Goal: Complete application form

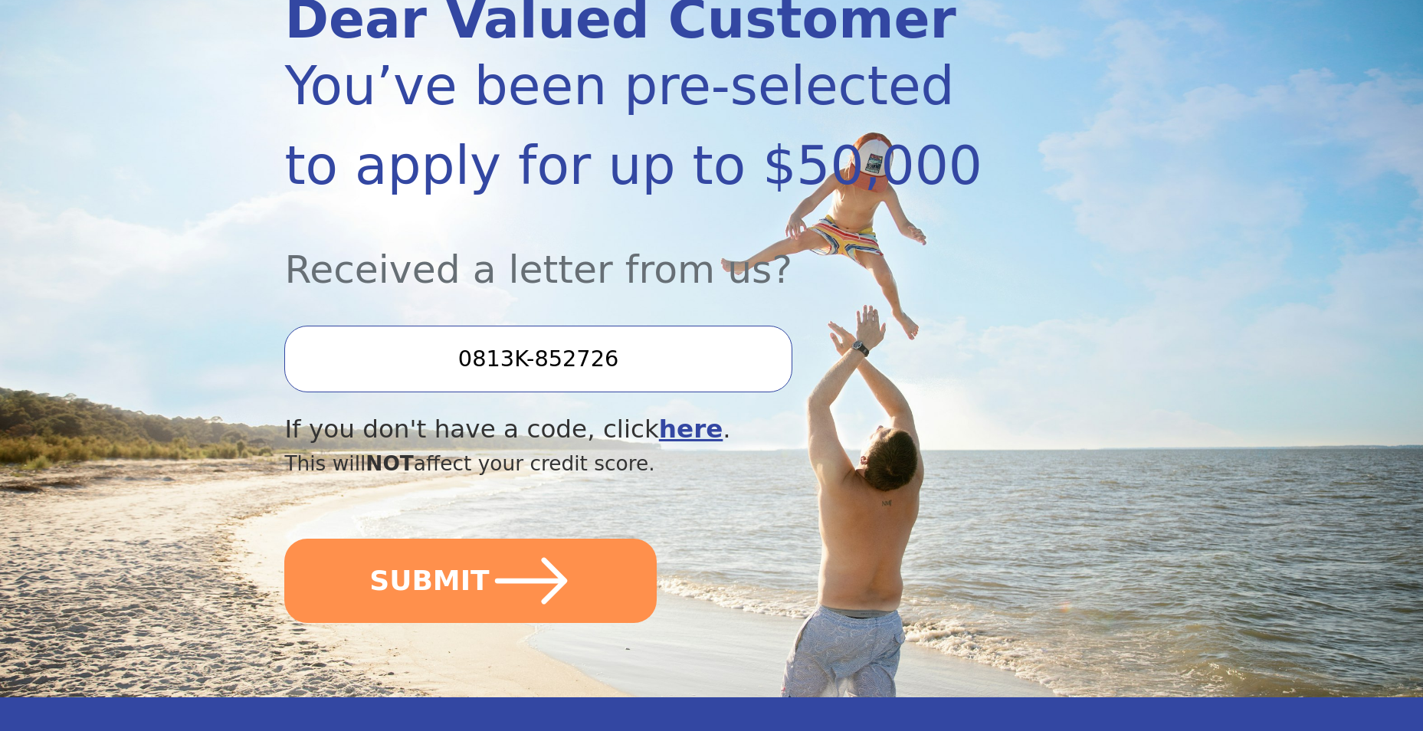
scroll to position [306, 0]
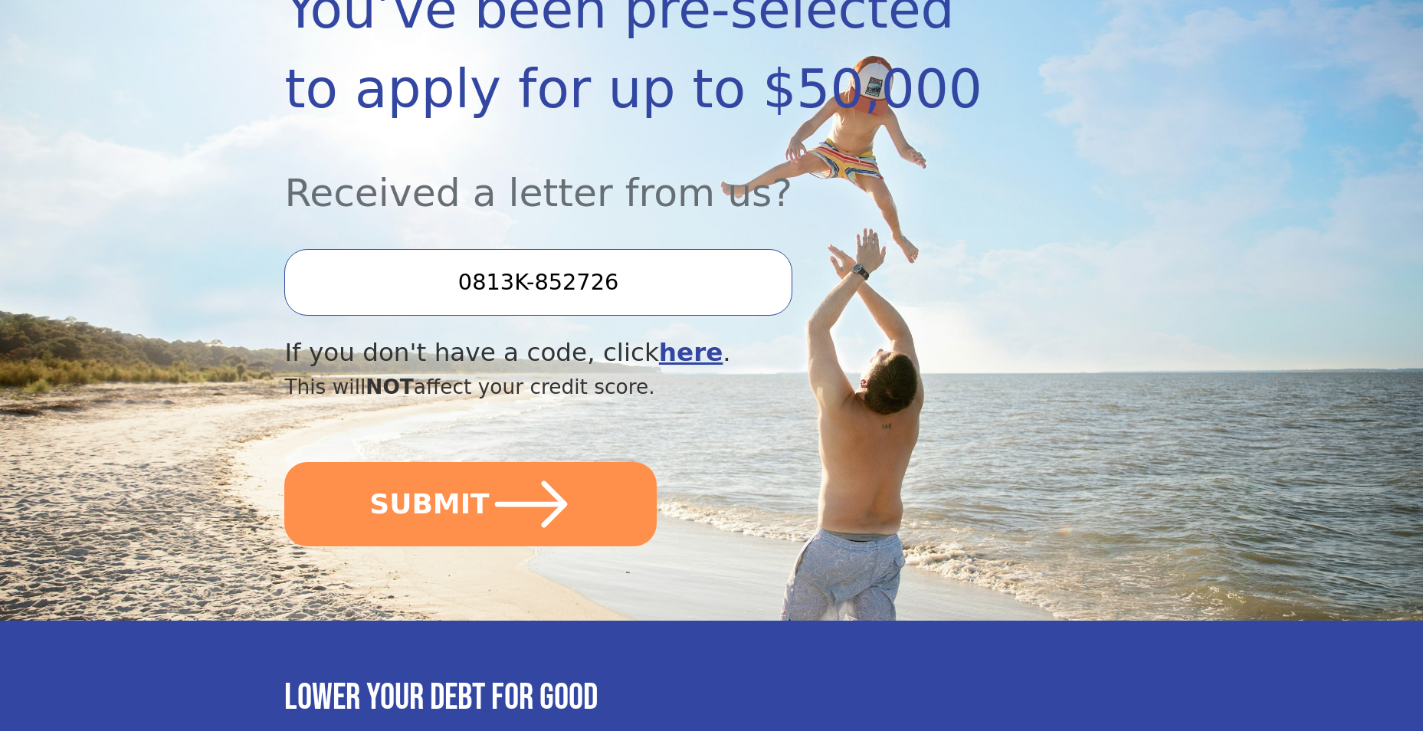
click at [647, 281] on input "0813K-852726" at bounding box center [537, 282] width 507 height 66
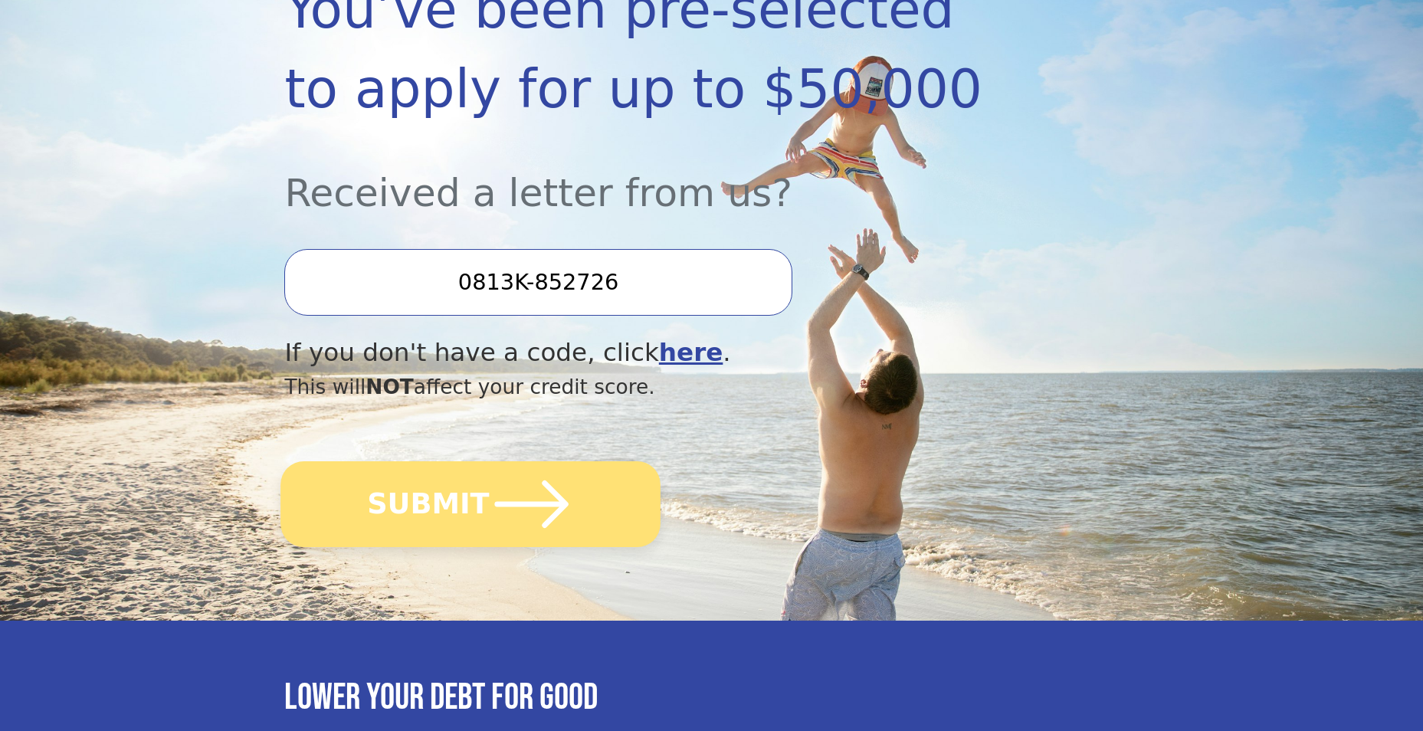
click at [495, 506] on icon "submit" at bounding box center [532, 504] width 74 height 48
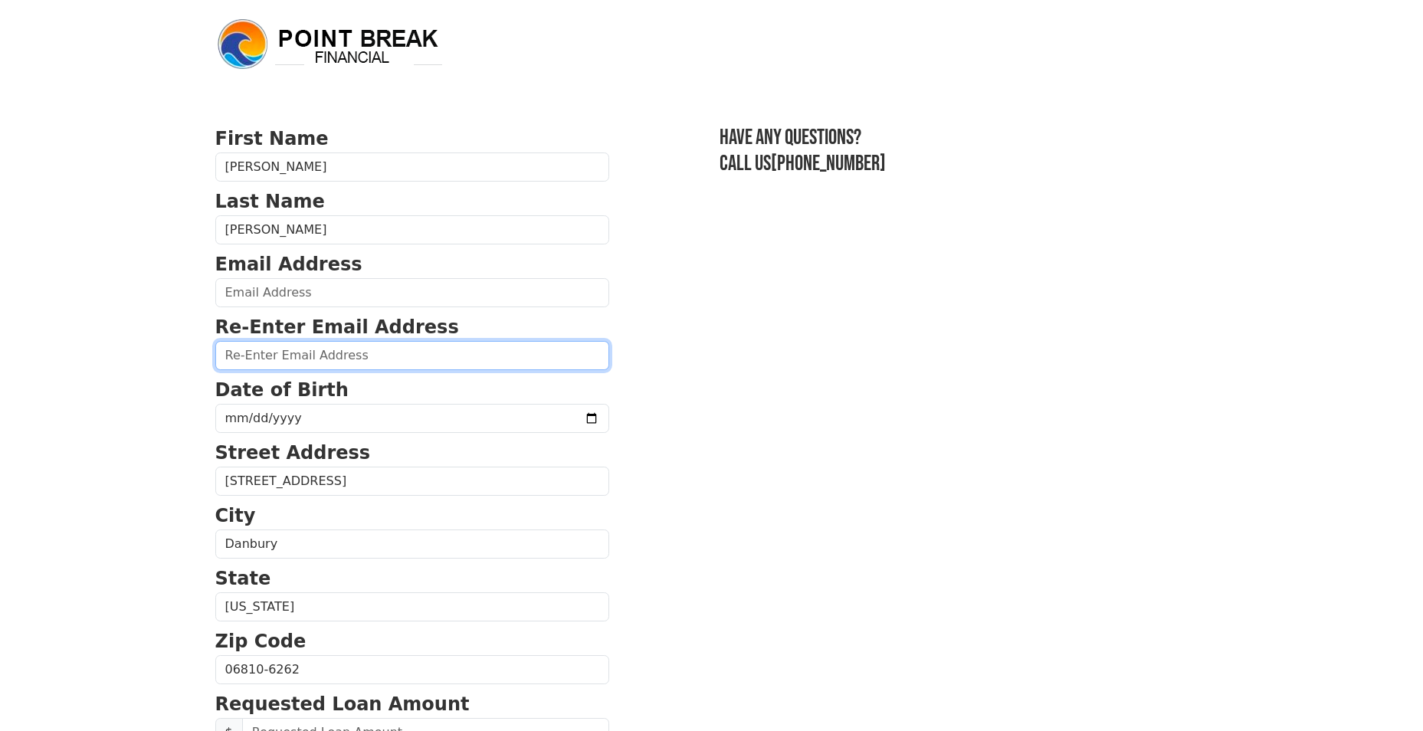
click at [348, 362] on input "email" at bounding box center [412, 355] width 394 height 29
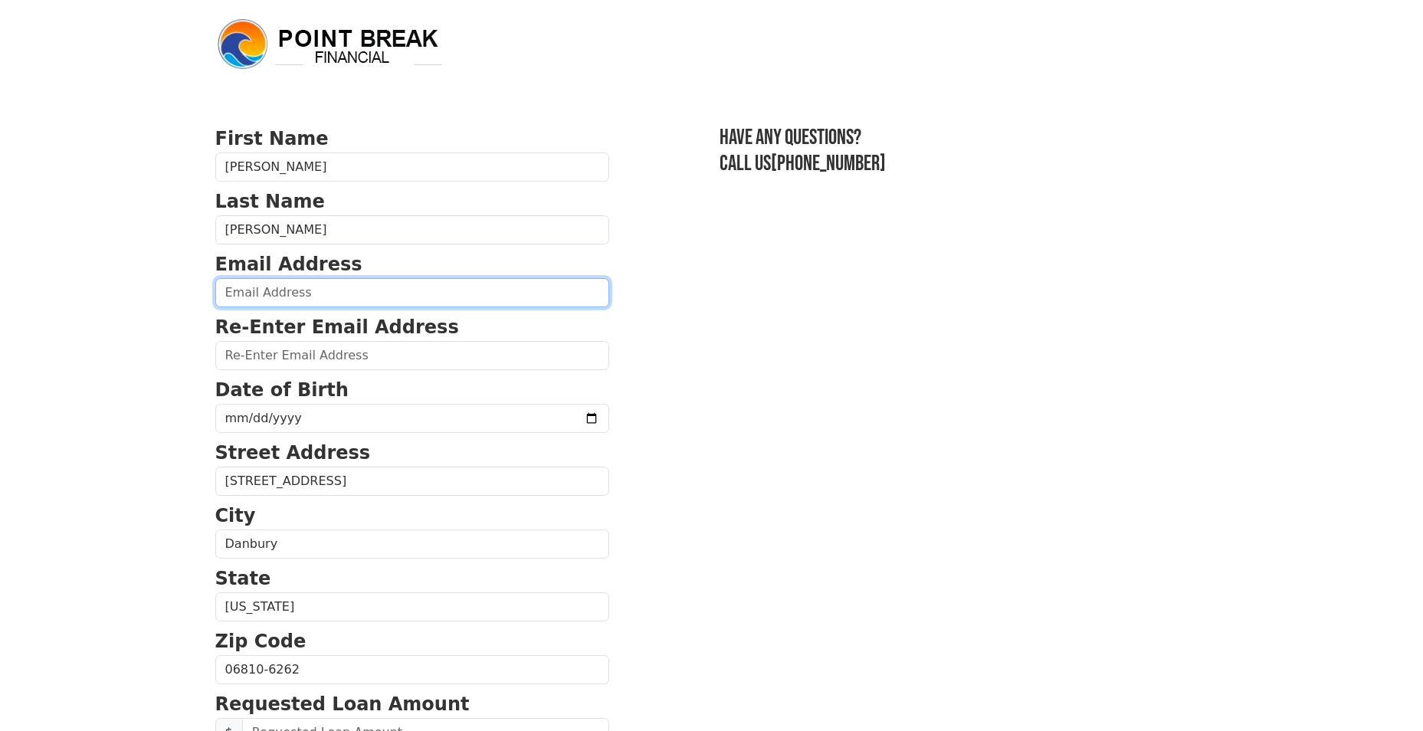
click at [349, 290] on input "email" at bounding box center [412, 292] width 394 height 29
type input "[EMAIL_ADDRESS][DOMAIN_NAME]"
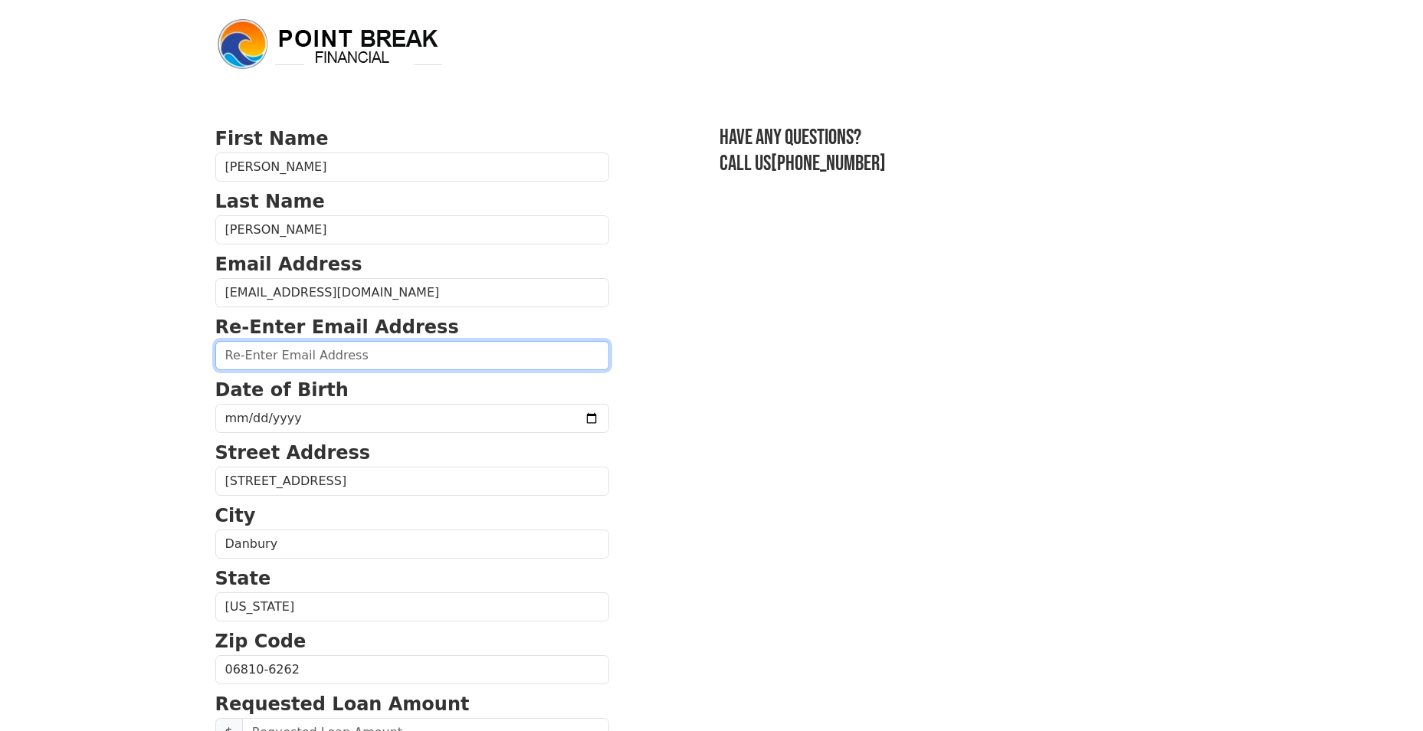
click at [389, 353] on input "email" at bounding box center [412, 355] width 394 height 29
type input "[EMAIL_ADDRESS][DOMAIN_NAME]"
type input "[PHONE_NUMBER]"
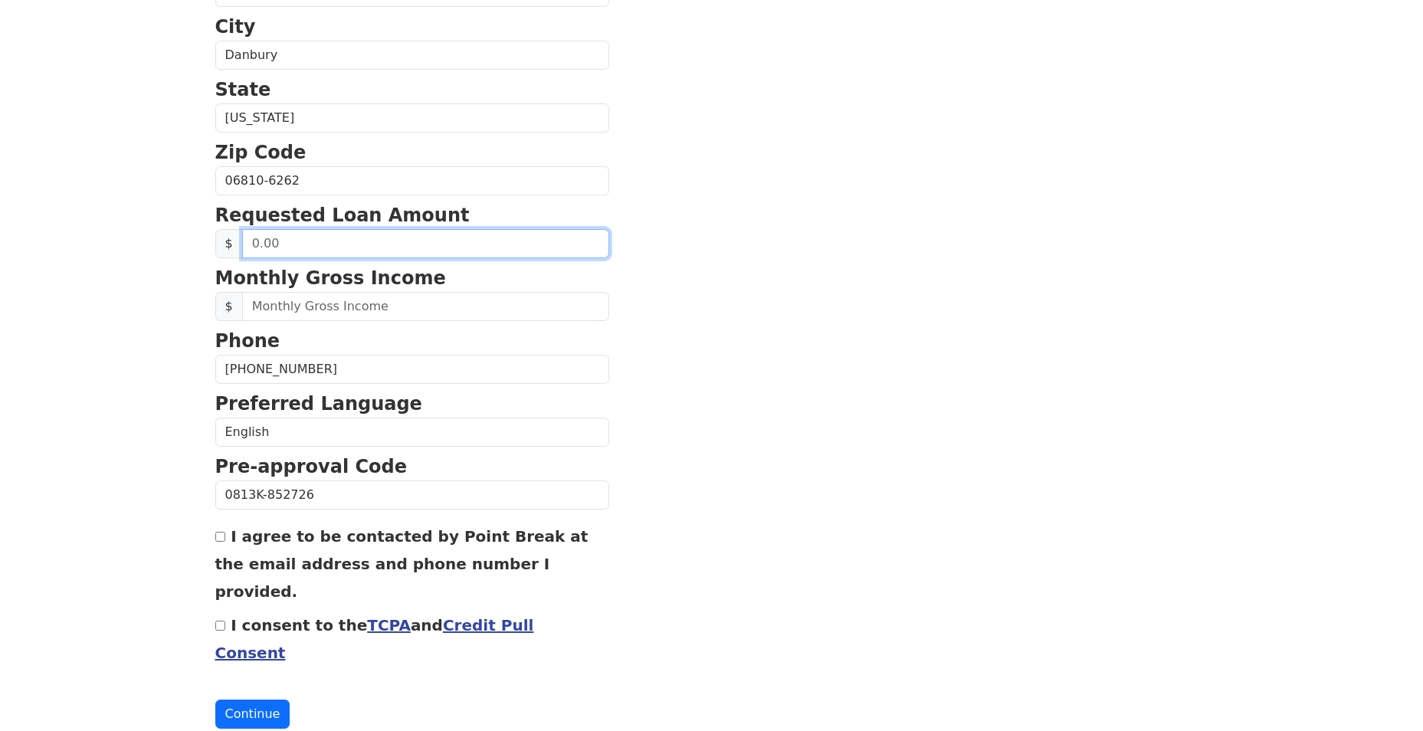
click at [352, 246] on input "text" at bounding box center [425, 243] width 367 height 29
type input "11,000.00"
click at [648, 307] on section "First Name [PERSON_NAME] Last Name [PERSON_NAME] Email Address [EMAIL_ADDRESS][…" at bounding box center [711, 182] width 993 height 1093
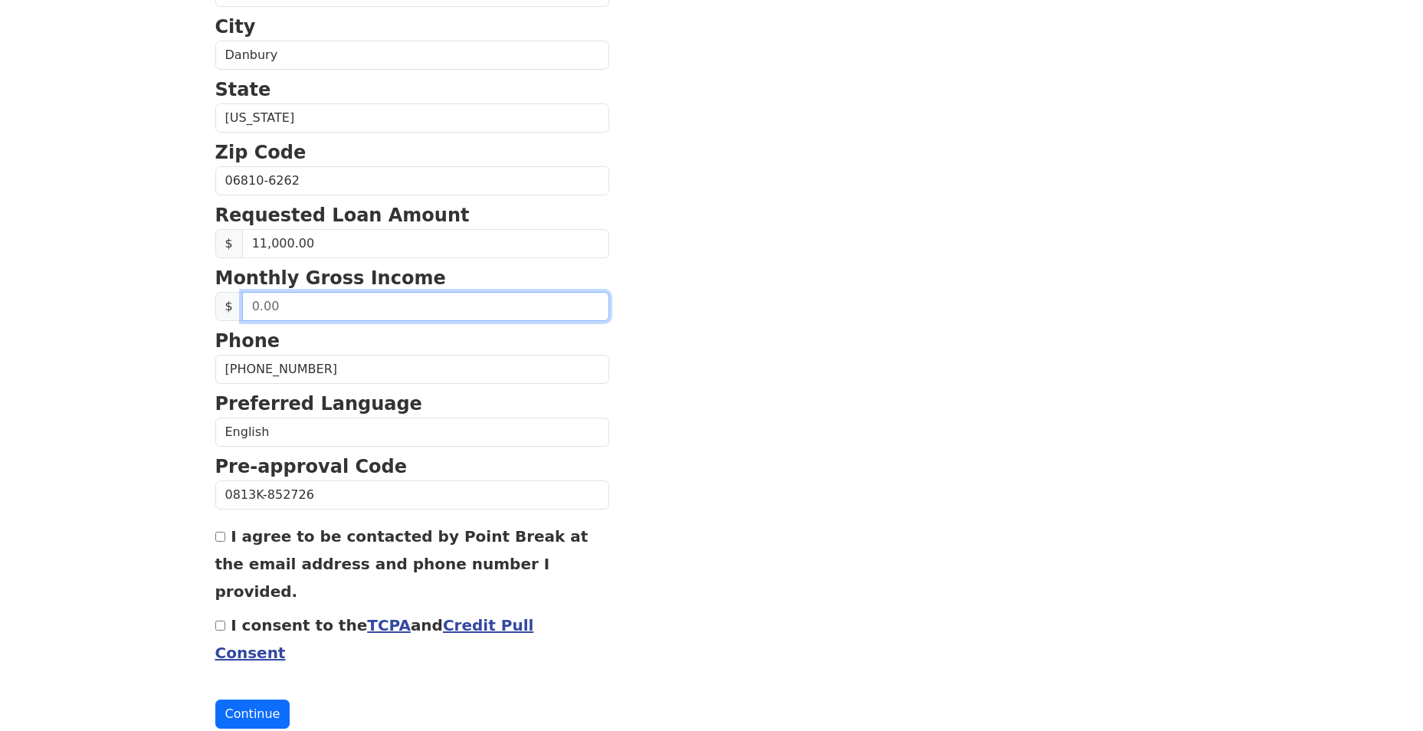
click at [353, 312] on input "text" at bounding box center [425, 306] width 367 height 29
click at [333, 310] on input "text" at bounding box center [425, 306] width 367 height 29
click at [333, 310] on input "2,000.00" at bounding box center [425, 306] width 367 height 29
drag, startPoint x: 308, startPoint y: 295, endPoint x: 307, endPoint y: 306, distance: 10.8
click at [307, 297] on input "0.00" at bounding box center [425, 306] width 367 height 29
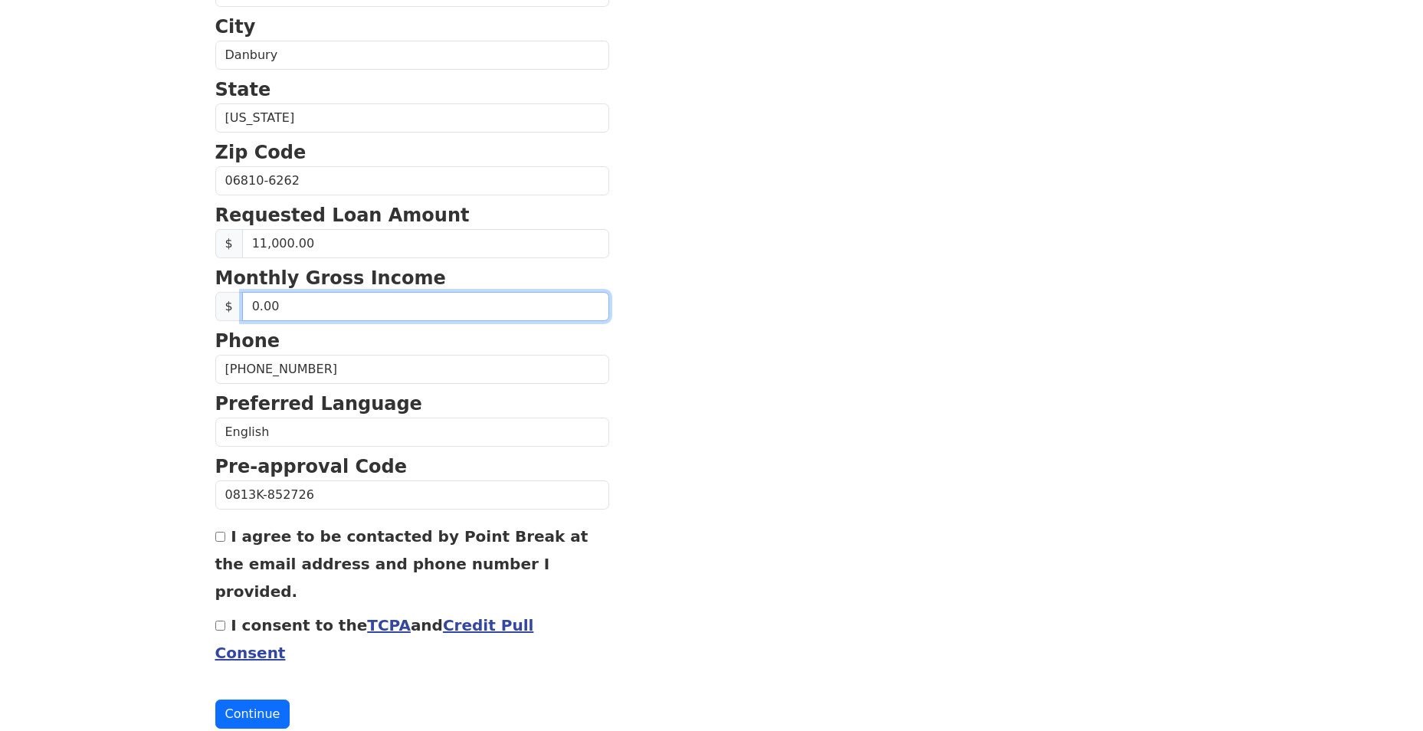
click at [307, 306] on input "0.00" at bounding box center [425, 306] width 367 height 29
click at [265, 306] on input "0.00" at bounding box center [425, 306] width 367 height 29
click at [320, 307] on input "0.00" at bounding box center [425, 306] width 367 height 29
click at [245, 303] on input "0.00" at bounding box center [425, 306] width 367 height 29
type input "4,000.00"
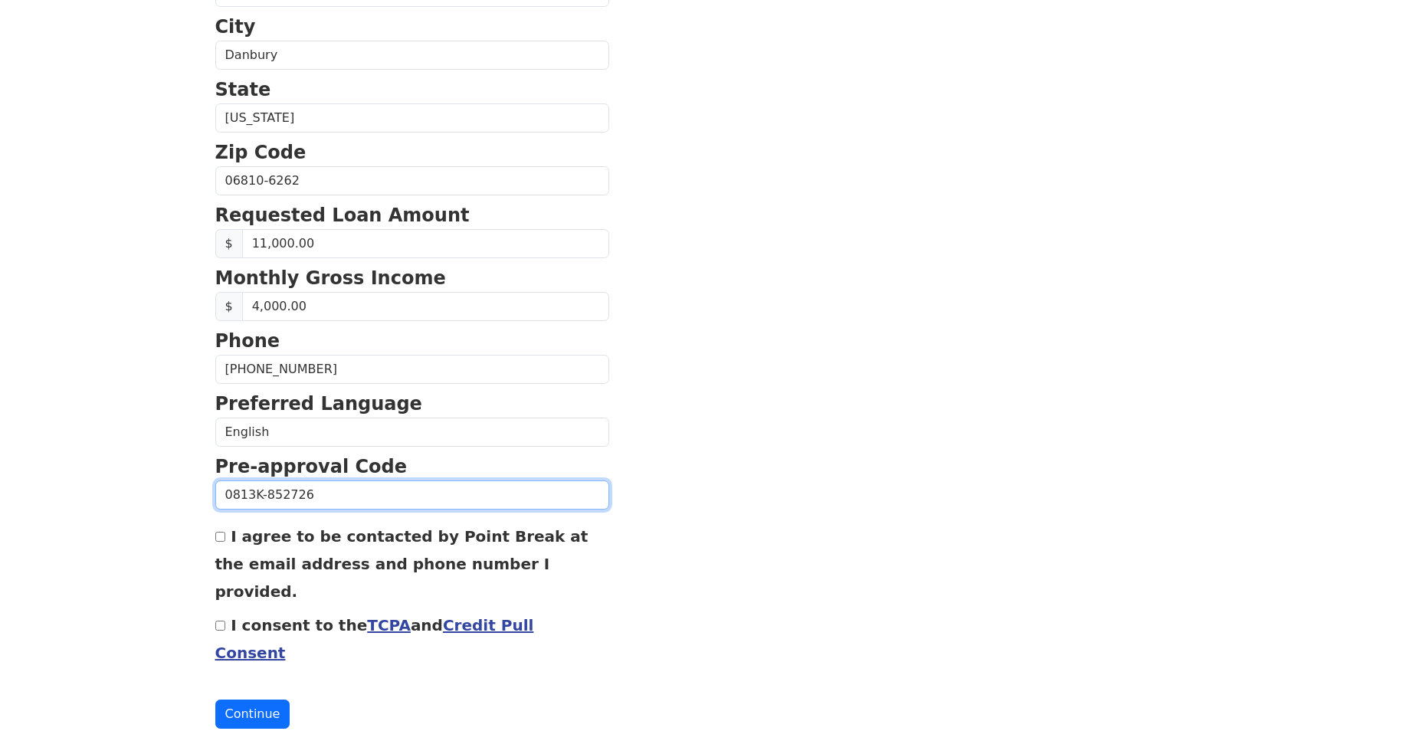
click at [342, 500] on input "0813K-852726" at bounding box center [412, 494] width 394 height 29
click at [227, 539] on div "I agree to be contacted by Point Break at the email address and phone number I …" at bounding box center [412, 563] width 394 height 83
click at [219, 539] on input "I agree to be contacted by Point Break at the email address and phone number I …" at bounding box center [220, 537] width 10 height 10
checkbox input "true"
click at [223, 621] on input "I consent to the TCPA and Credit Pull Consent" at bounding box center [220, 626] width 10 height 10
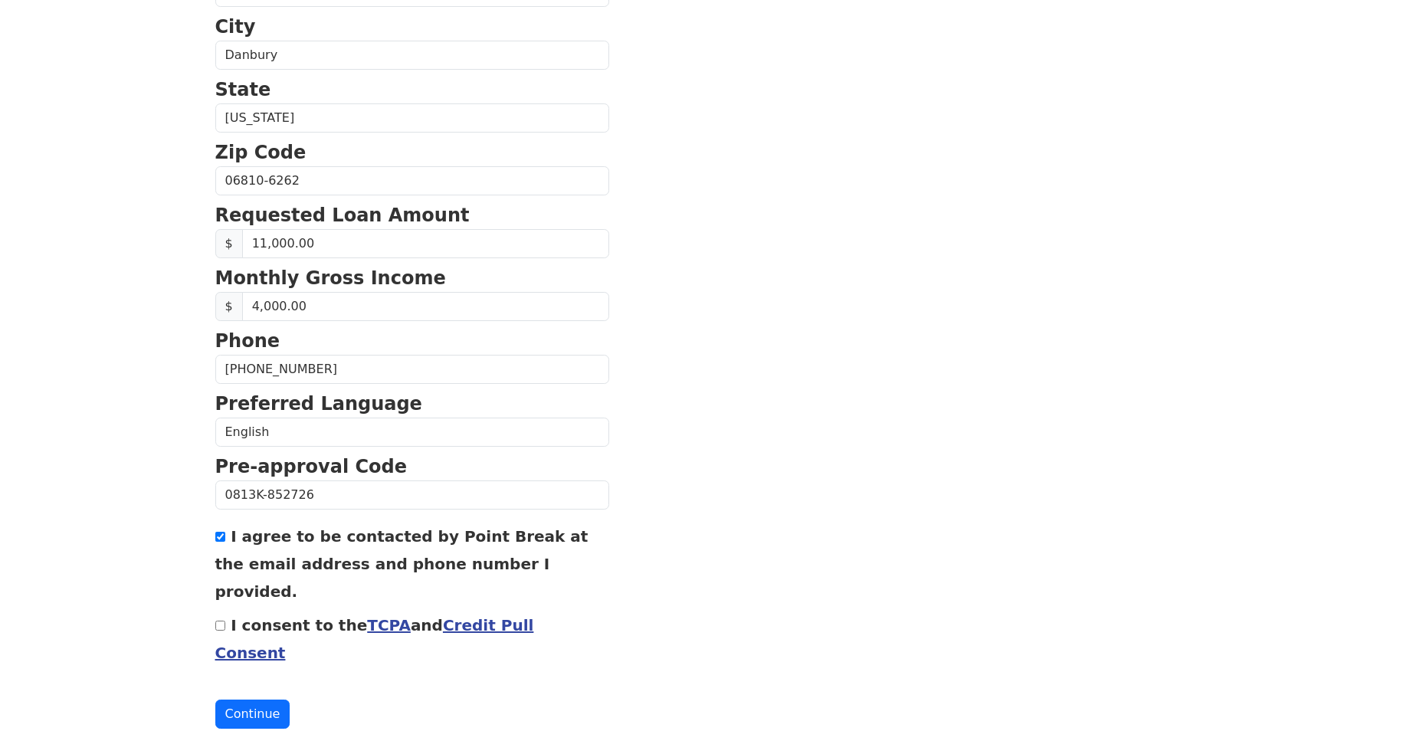
checkbox input "true"
click at [247, 699] on button "Continue" at bounding box center [252, 713] width 75 height 29
click at [257, 699] on button "Continue" at bounding box center [252, 713] width 75 height 29
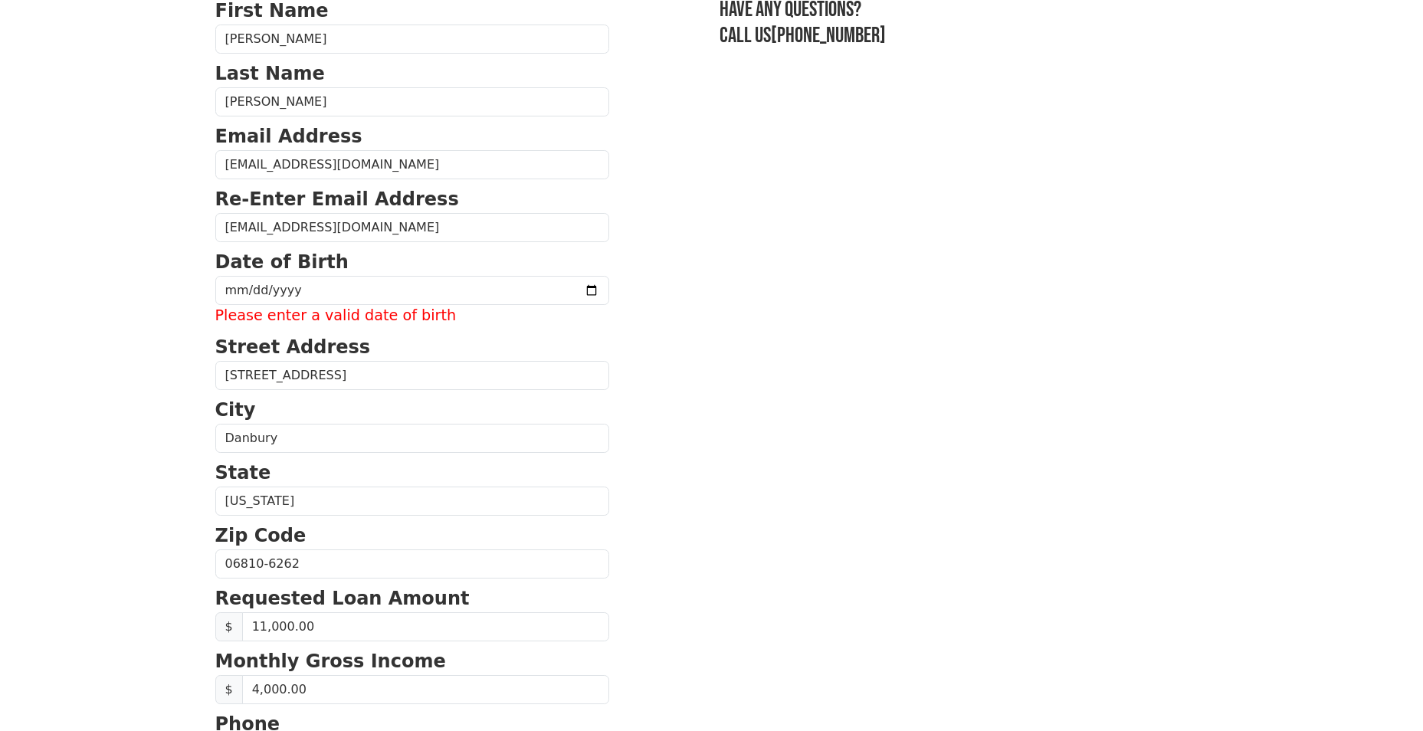
scroll to position [51, 0]
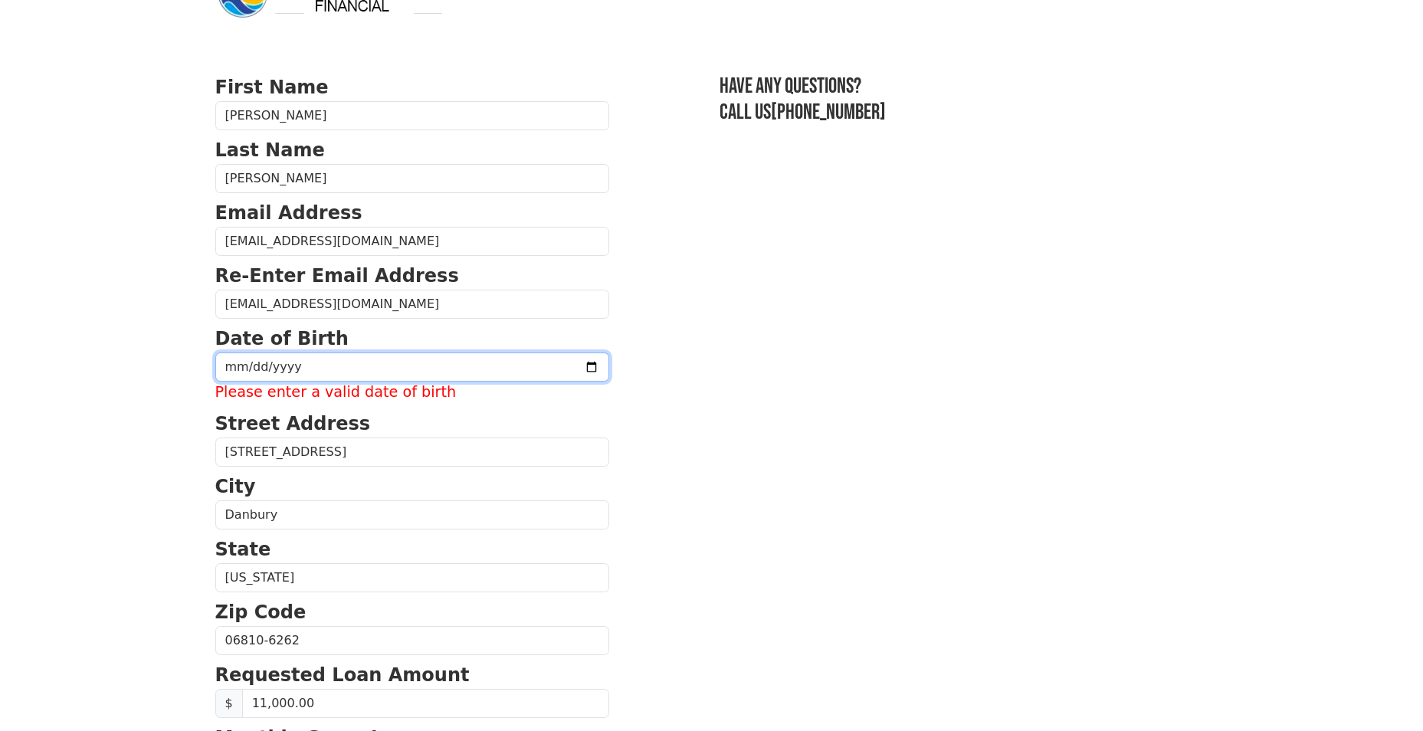
click at [313, 367] on input "date" at bounding box center [412, 366] width 394 height 29
type input "[DATE]"
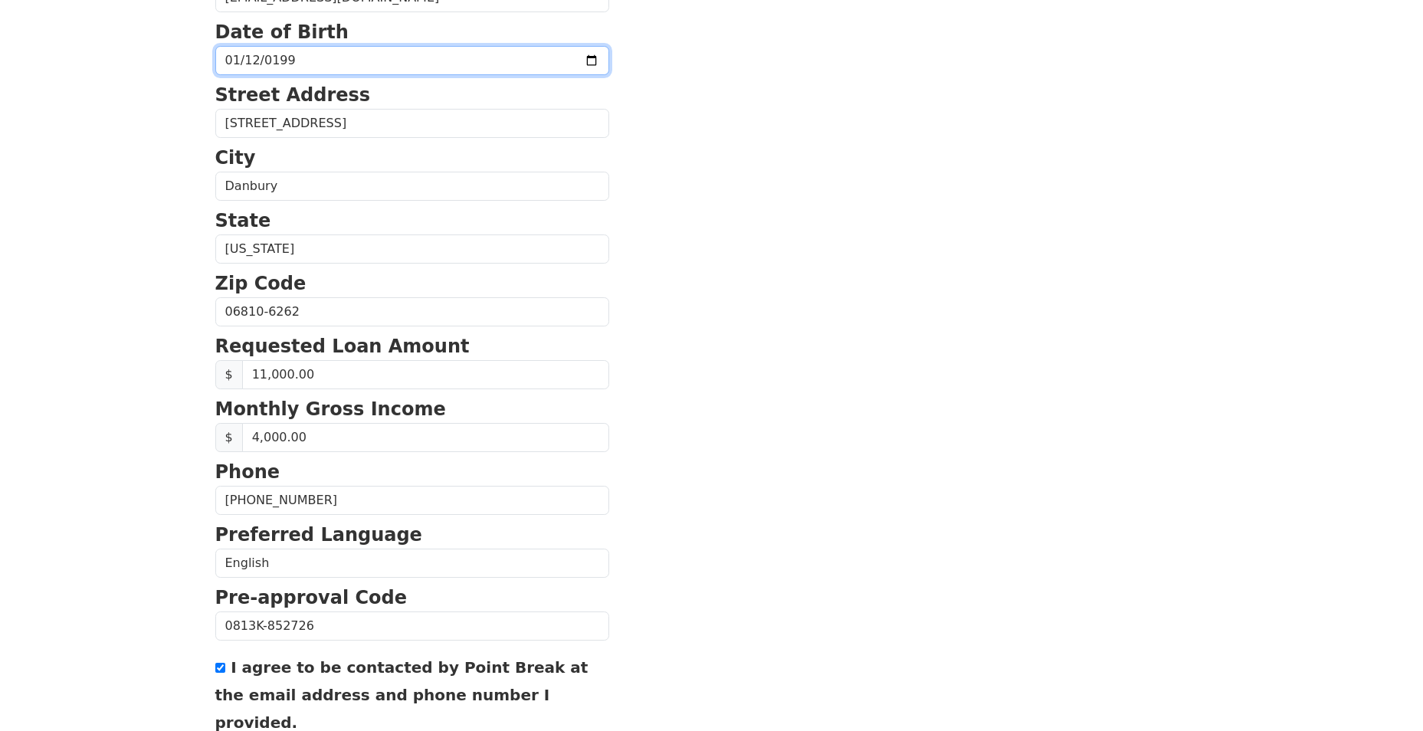
scroll to position [489, 0]
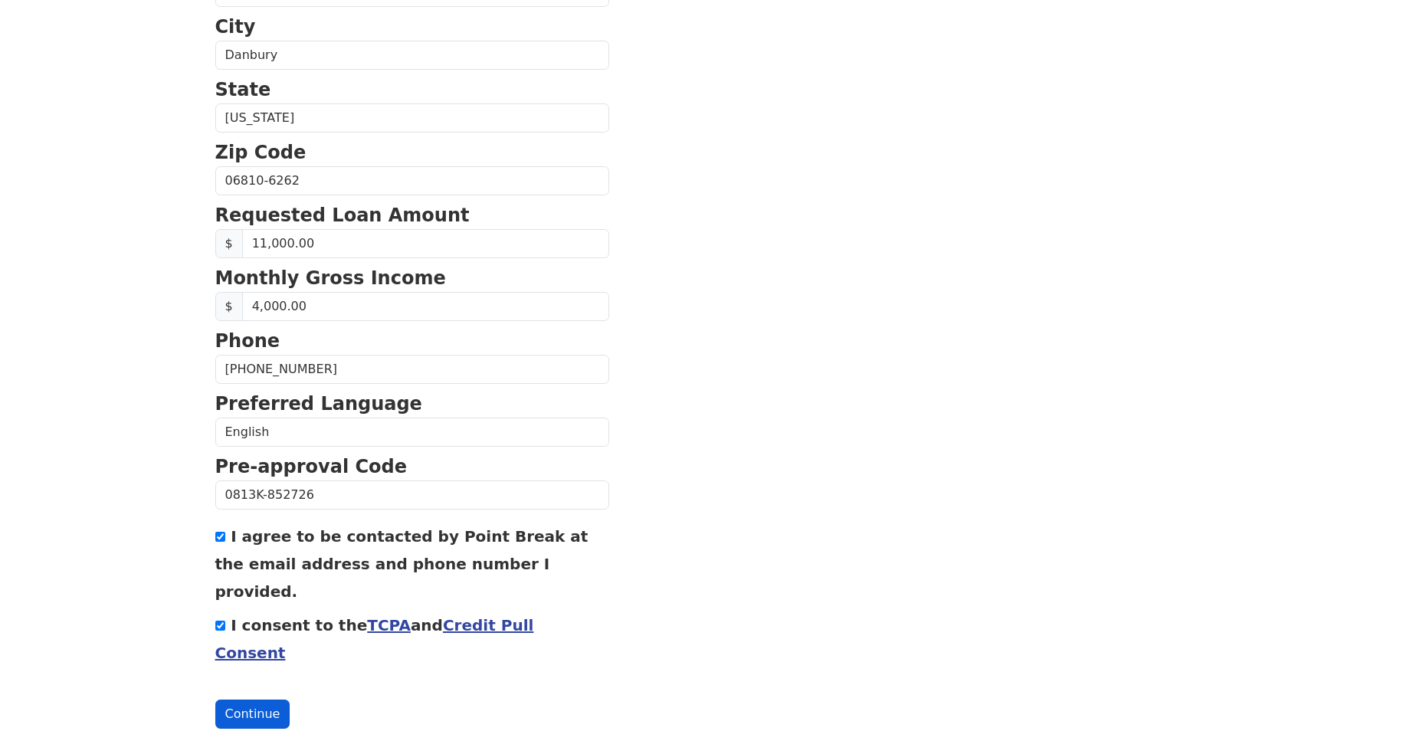
click at [234, 699] on button "Continue" at bounding box center [252, 713] width 75 height 29
